Goal: Task Accomplishment & Management: Manage account settings

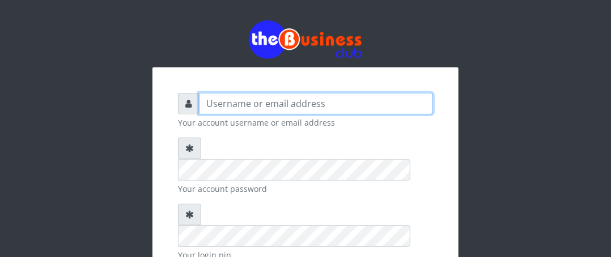
type input "Boboyen"
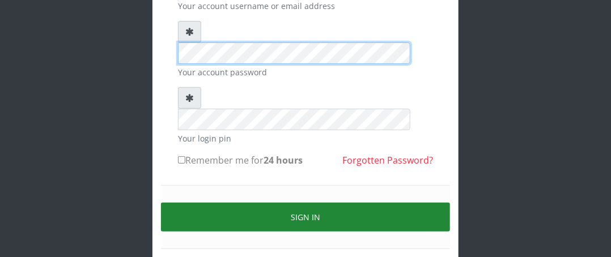
scroll to position [133, 0]
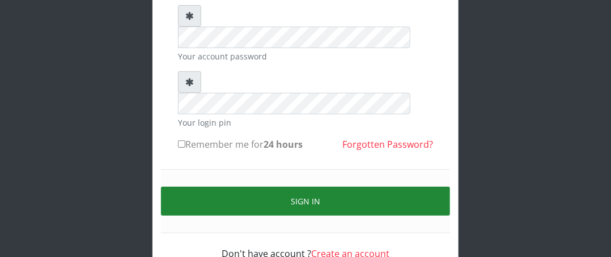
click at [303, 187] on button "Sign in" at bounding box center [305, 201] width 289 height 29
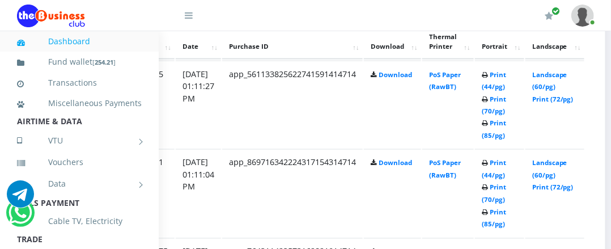
scroll to position [644, 210]
